Goal: Navigation & Orientation: Find specific page/section

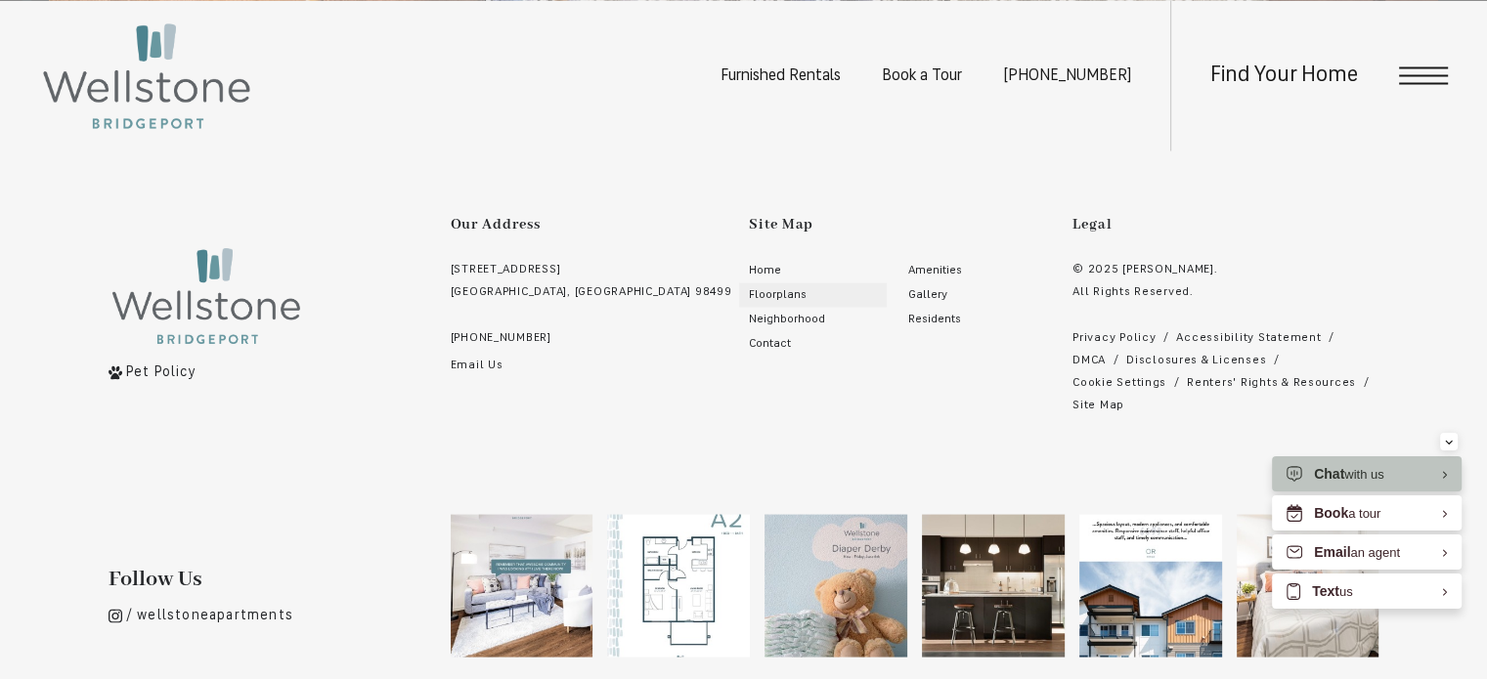
scroll to position [3715, 0]
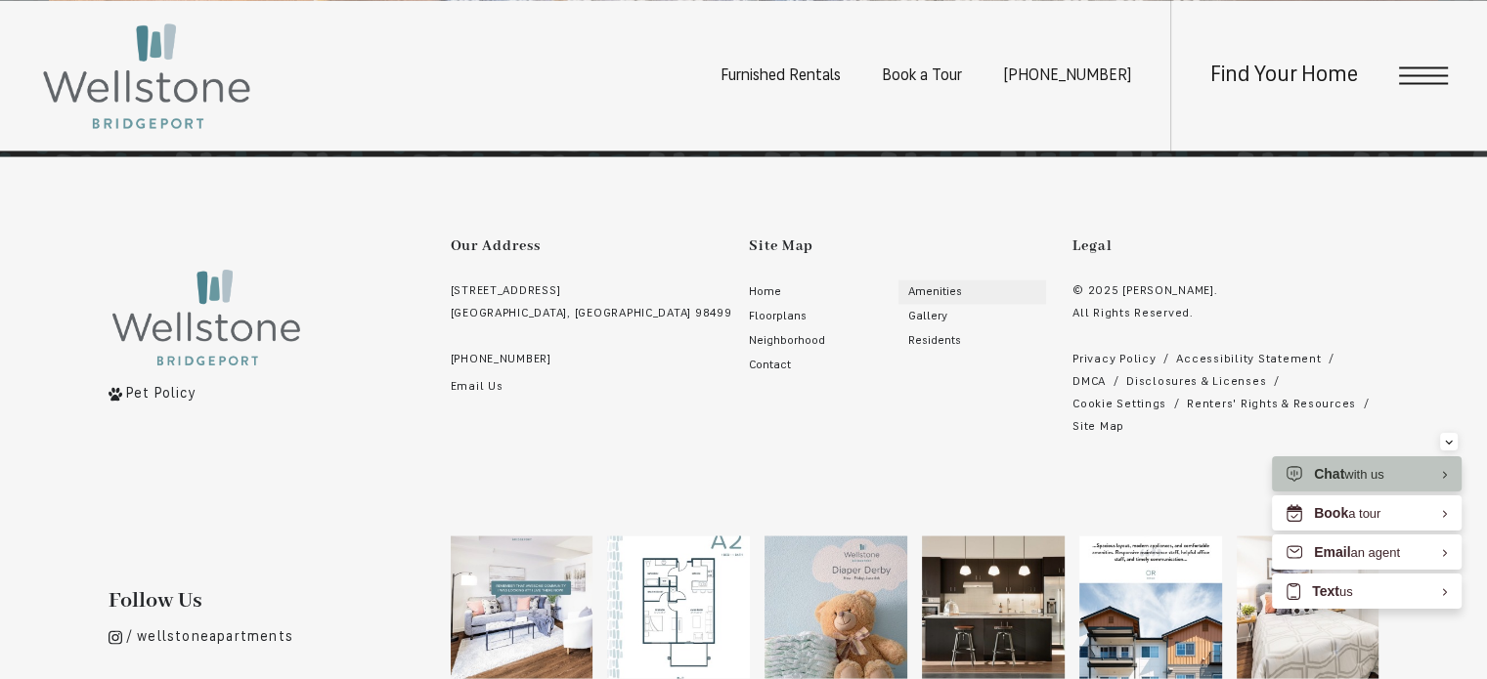
click at [908, 285] on span "Amenities" at bounding box center [935, 291] width 54 height 12
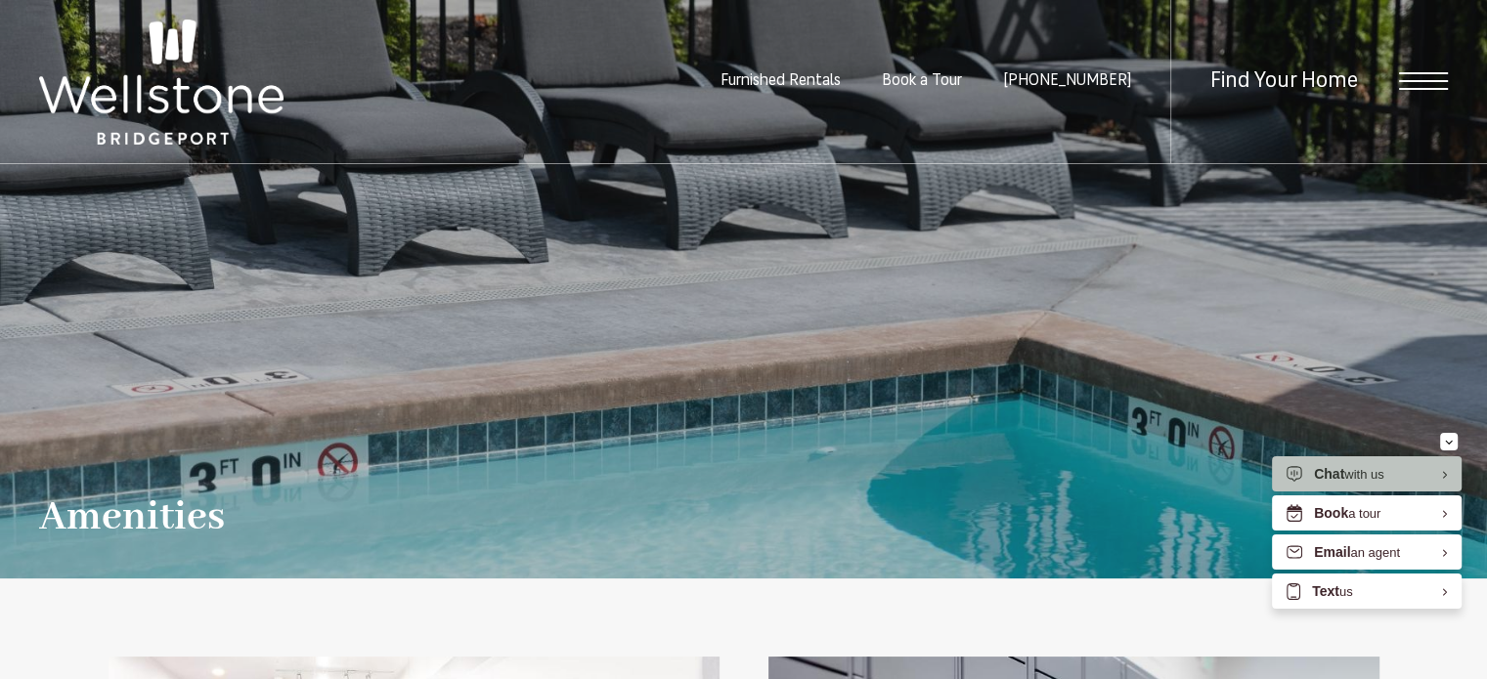
click at [1422, 74] on span "Open Menu" at bounding box center [1423, 81] width 49 height 18
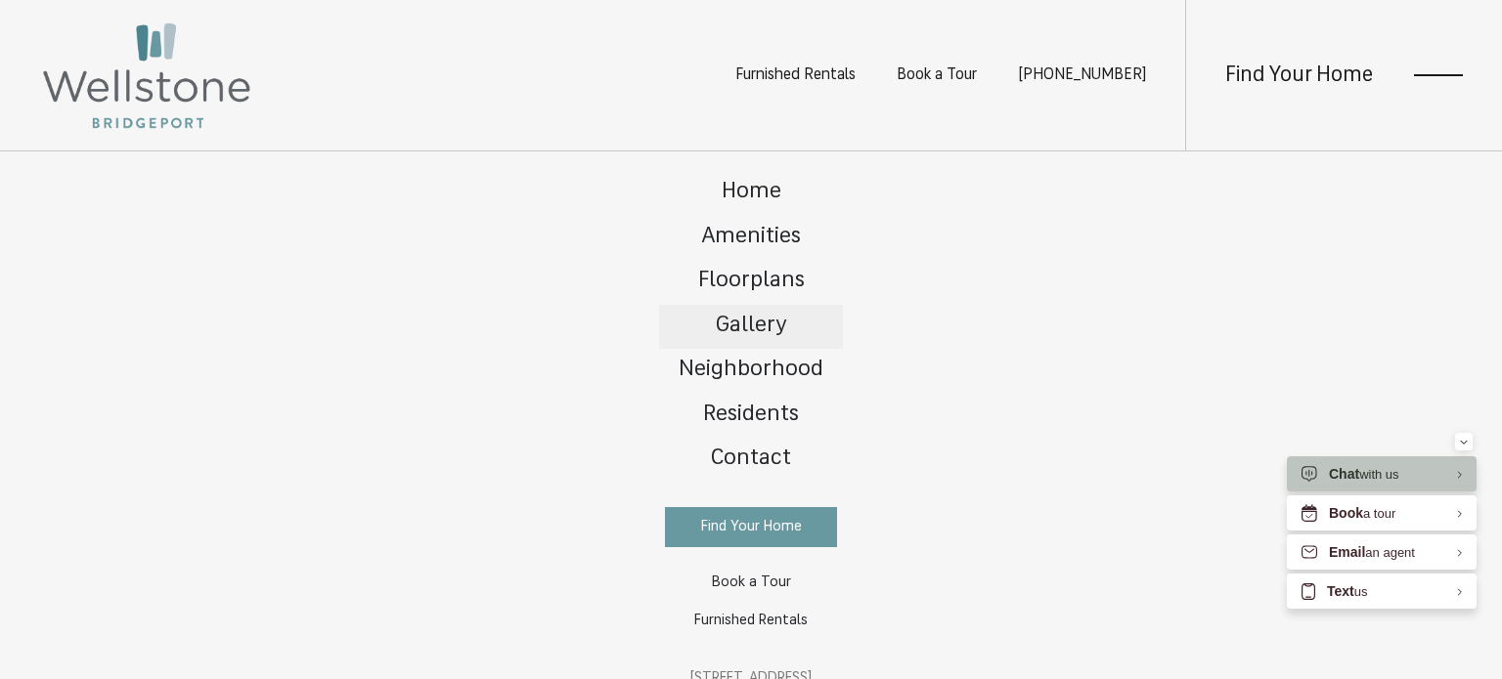
click at [757, 311] on link "Gallery" at bounding box center [751, 327] width 184 height 45
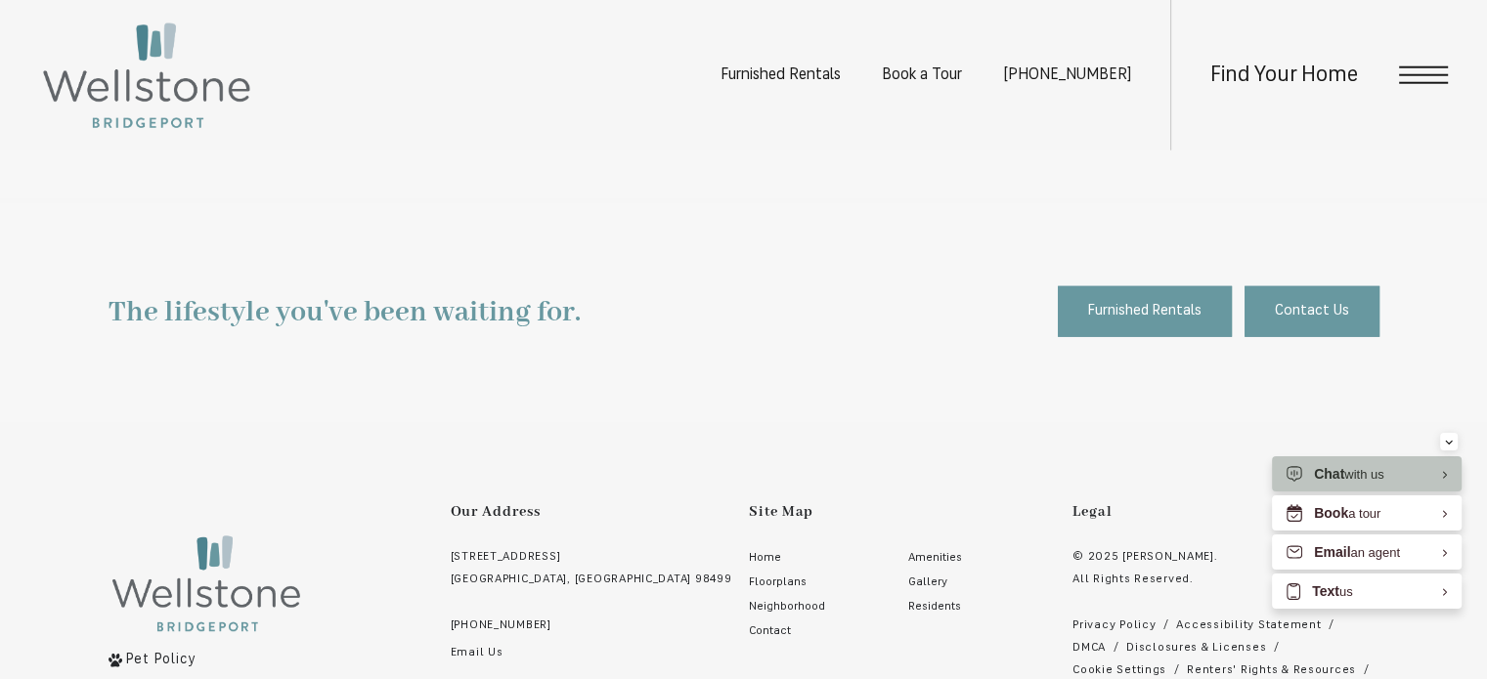
scroll to position [5083, 0]
